Goal: Task Accomplishment & Management: Manage account settings

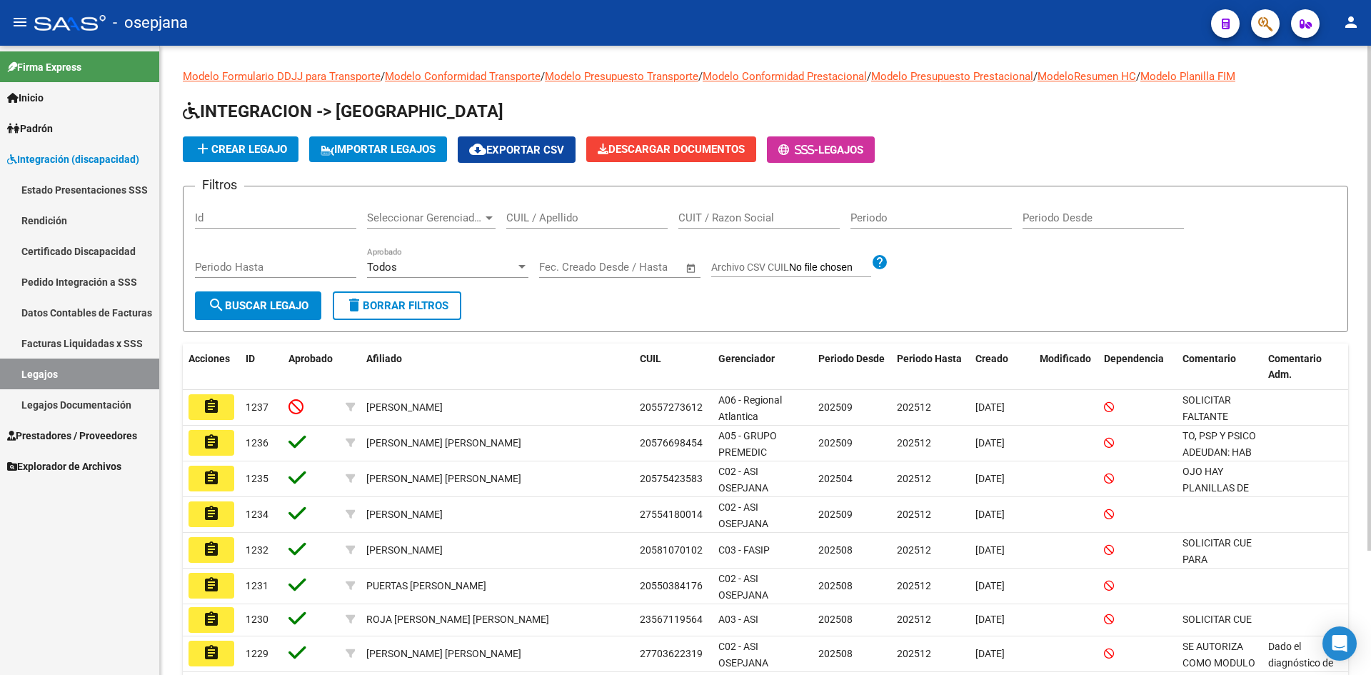
click at [561, 206] on div "CUIL / Apellido" at bounding box center [586, 213] width 161 height 31
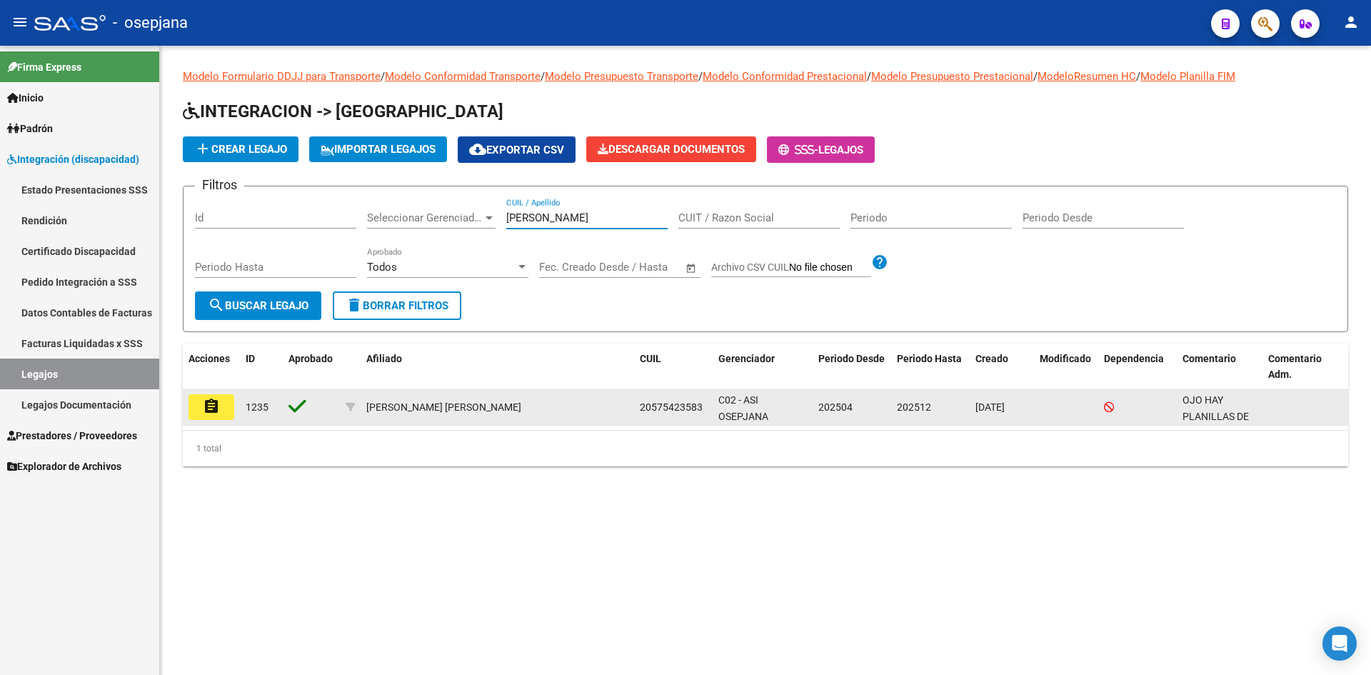
type input "[PERSON_NAME]"
click at [225, 400] on button "assignment" at bounding box center [211, 407] width 46 height 26
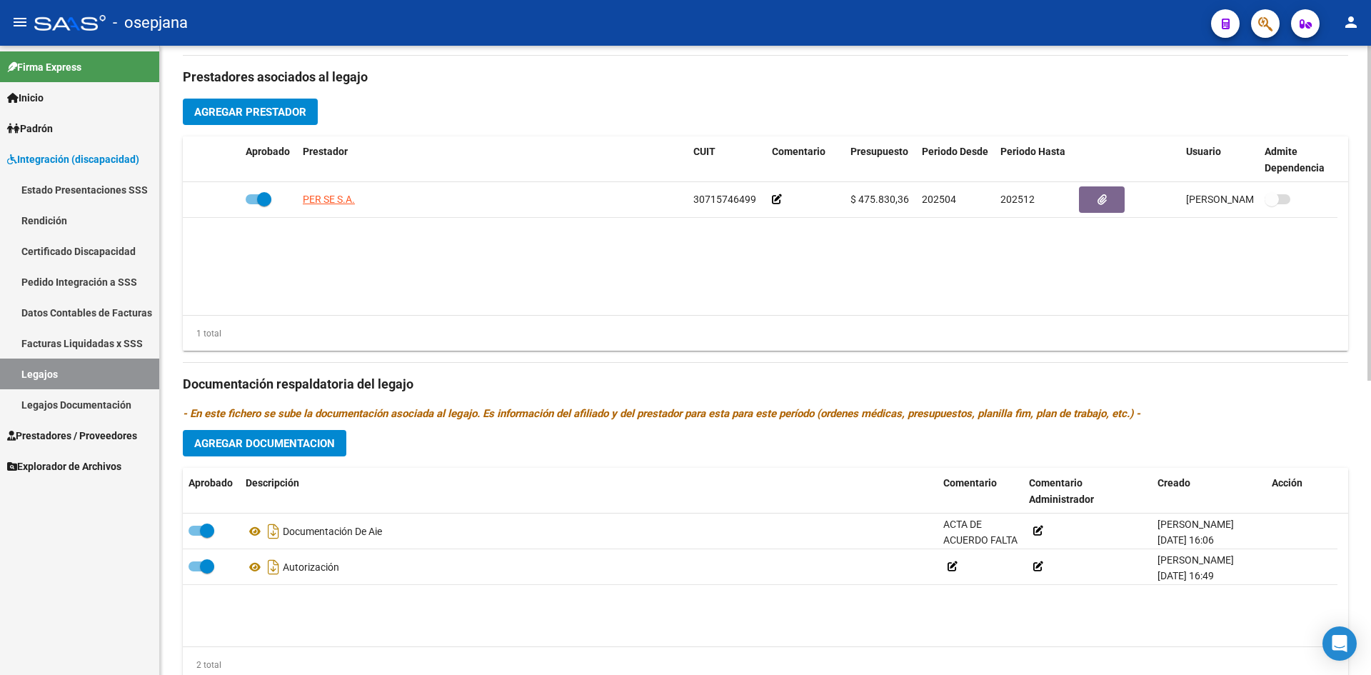
scroll to position [553, 0]
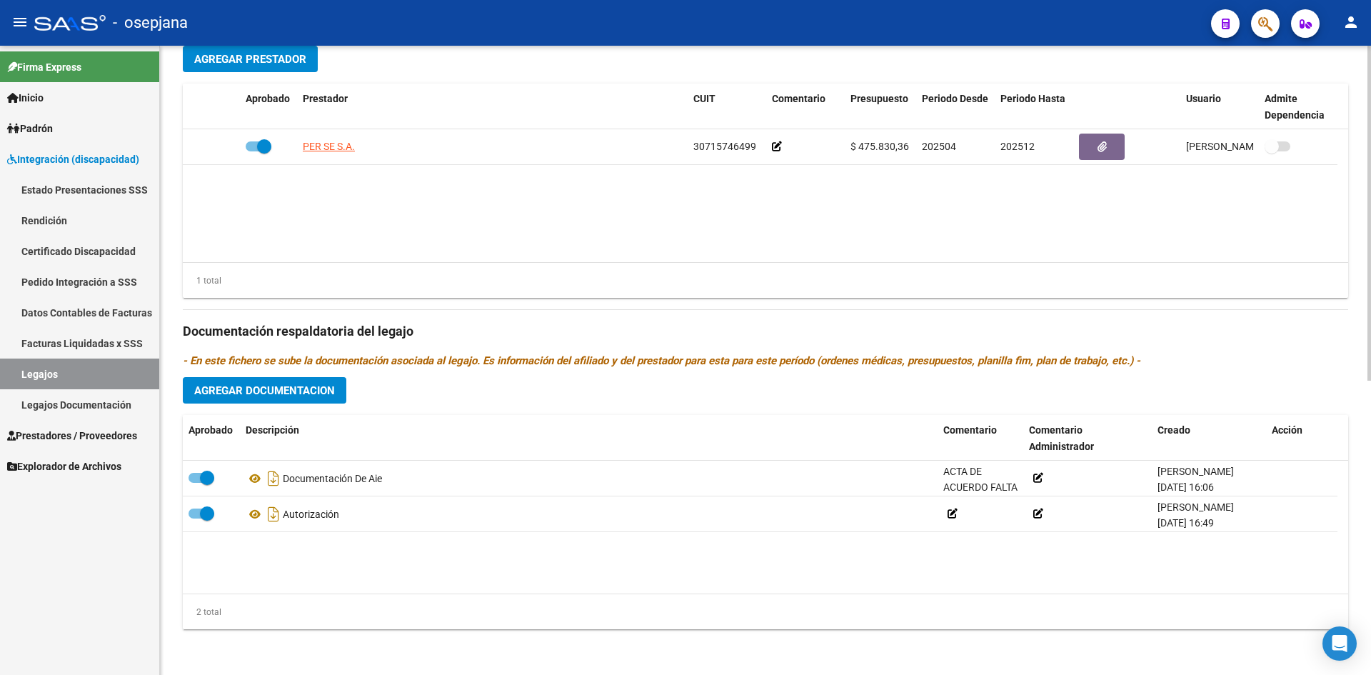
click at [260, 388] on span "Agregar Documentacion" at bounding box center [264, 390] width 141 height 13
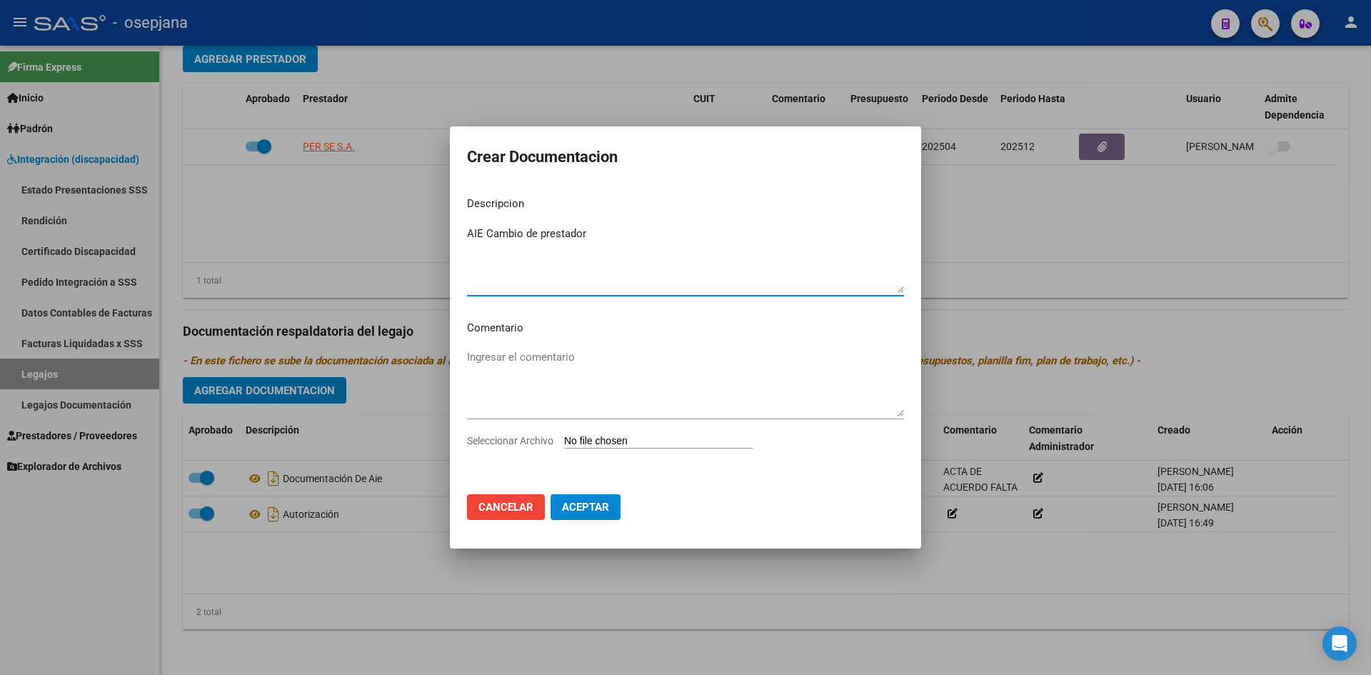
type textarea "AIE Cambio de prestador"
click at [597, 433] on div "Seleccionar Archivo" at bounding box center [685, 446] width 437 height 27
click at [644, 436] on input "Seleccionar Archivo" at bounding box center [658, 442] width 189 height 14
type input "C:\fakepath\[PERSON_NAME] CAMBIO PRESTADOR.pdf"
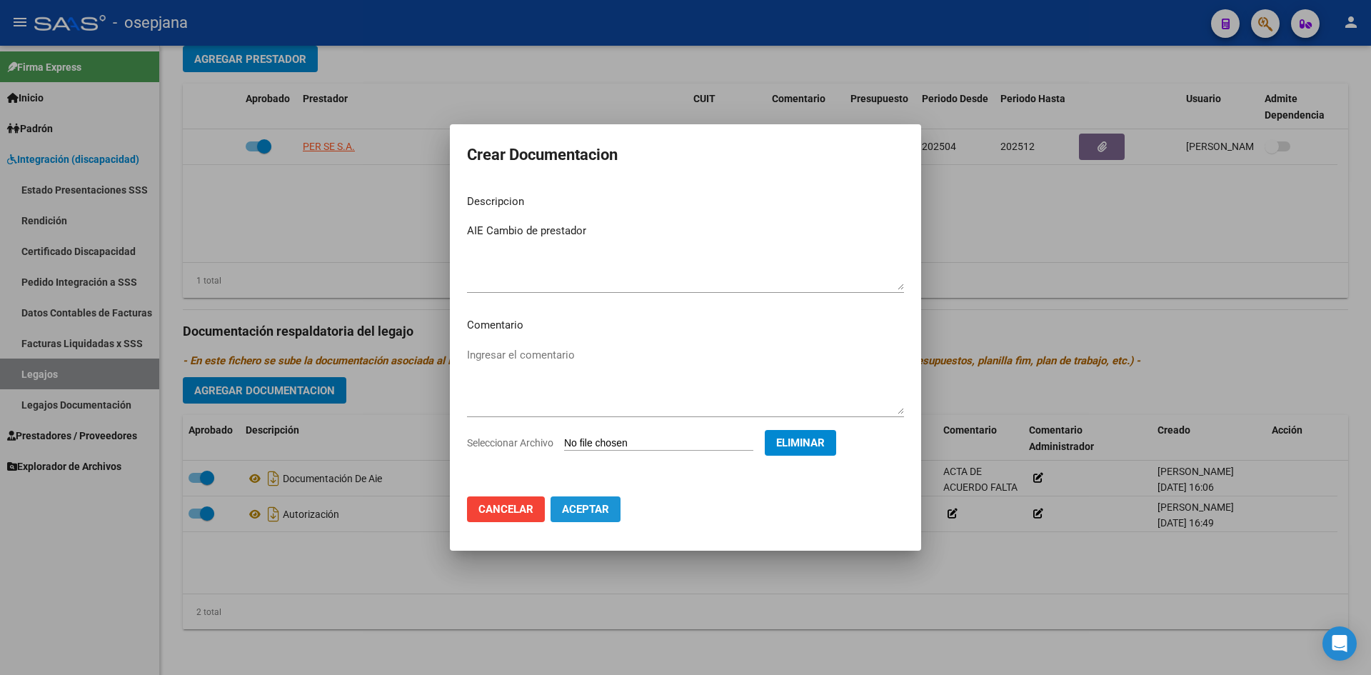
click at [584, 510] on span "Aceptar" at bounding box center [585, 509] width 47 height 13
checkbox input "false"
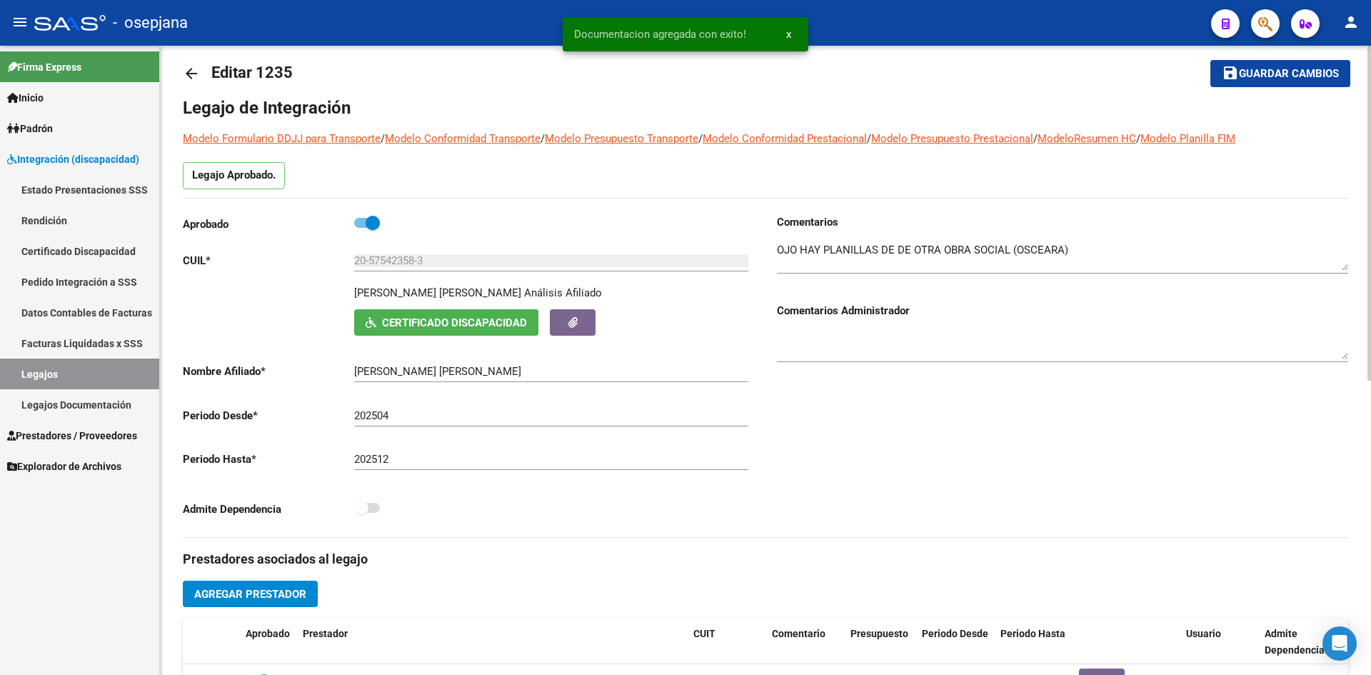
scroll to position [0, 0]
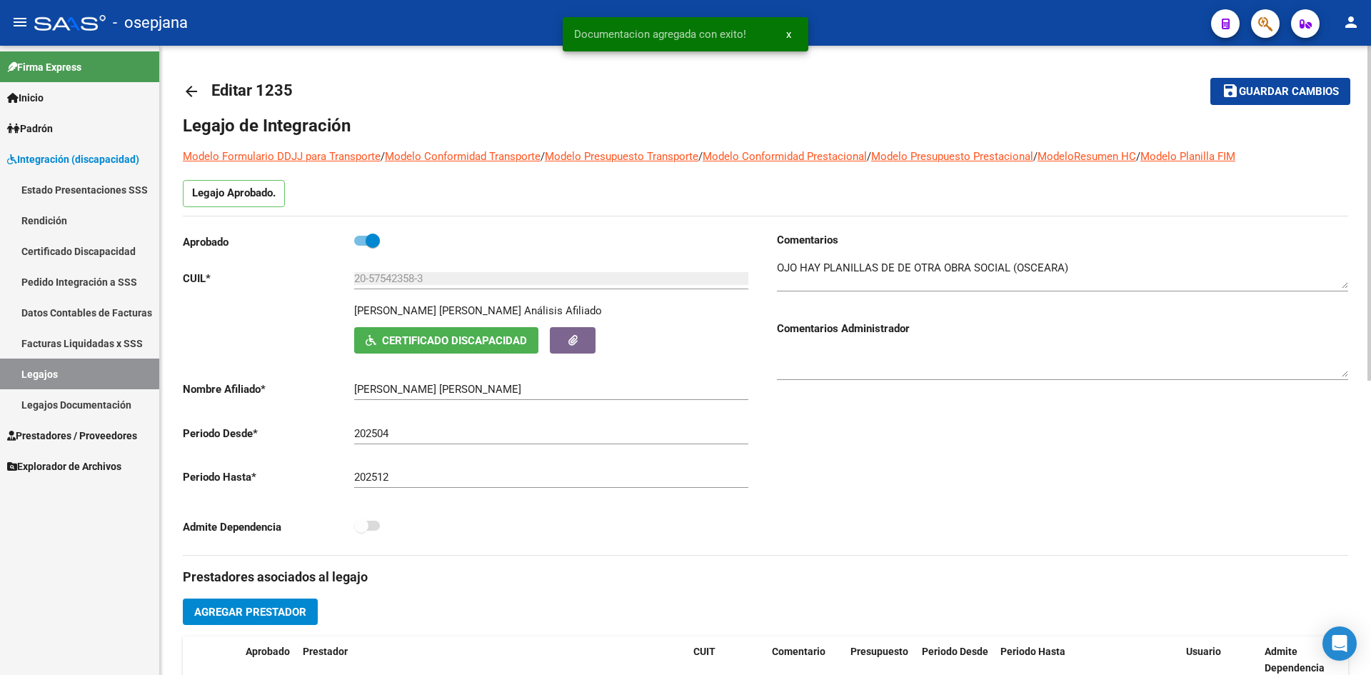
click at [1259, 83] on button "save Guardar cambios" at bounding box center [1280, 91] width 140 height 26
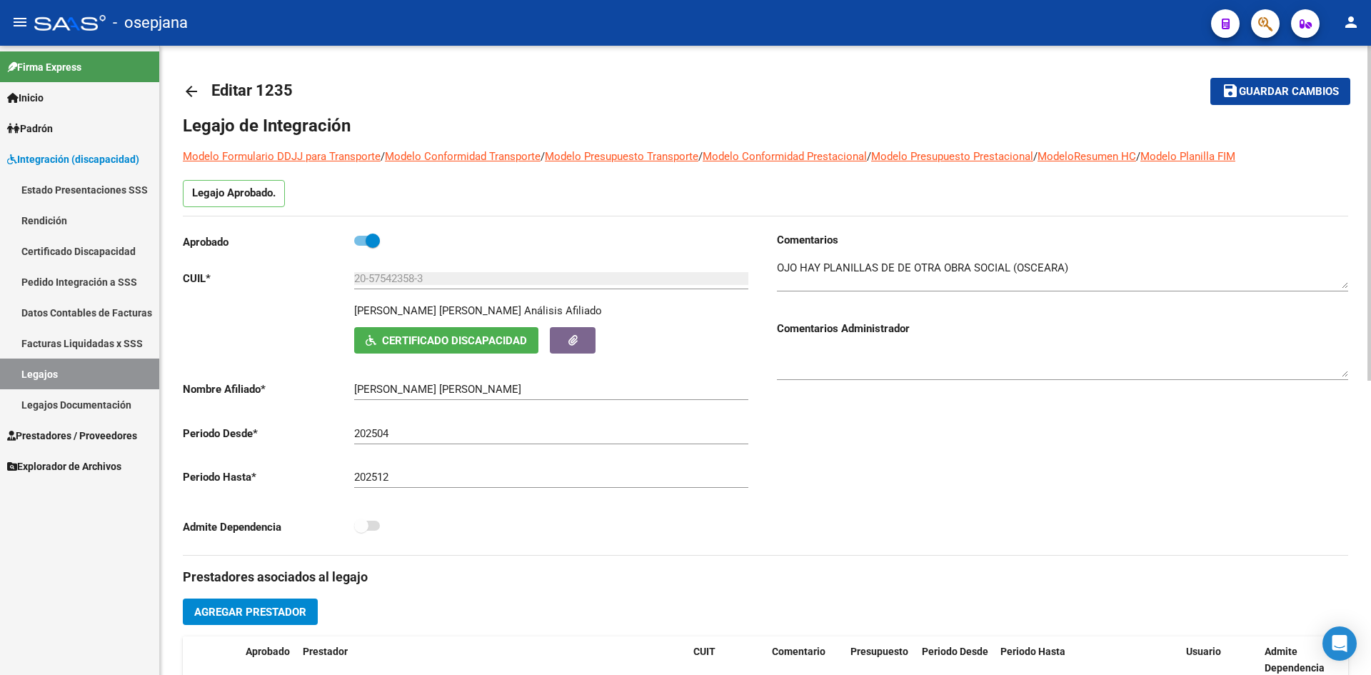
click at [1287, 89] on span "Guardar cambios" at bounding box center [1289, 92] width 100 height 13
click at [1288, 93] on span "Guardar cambios" at bounding box center [1289, 92] width 100 height 13
